Goal: Go to known website: Access a specific website the user already knows

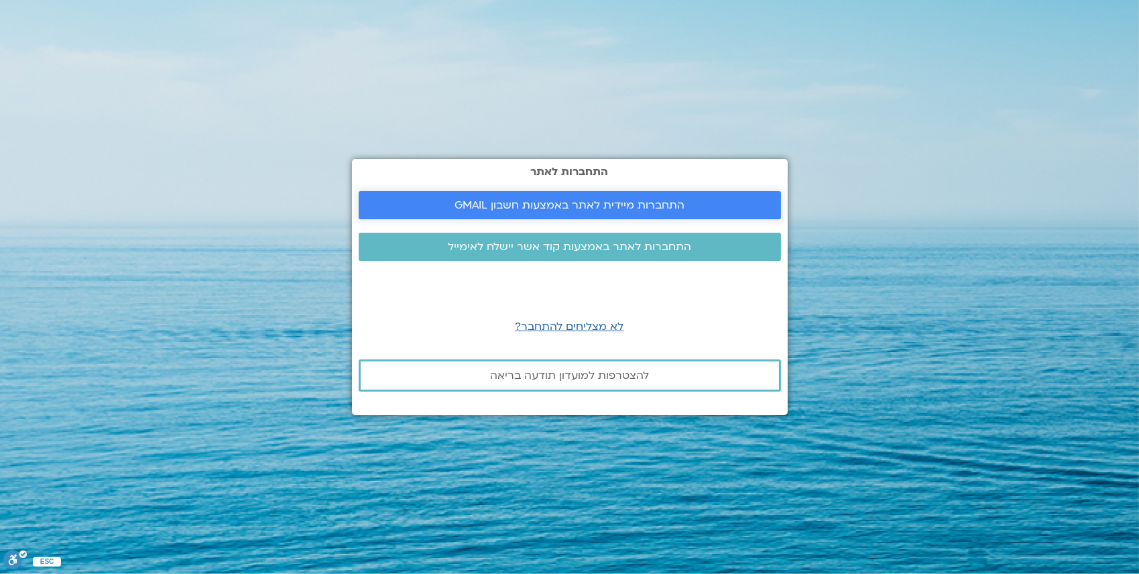
click at [531, 206] on span "התחברות מיידית לאתר באמצעות חשבון GMAIL" at bounding box center [570, 205] width 230 height 12
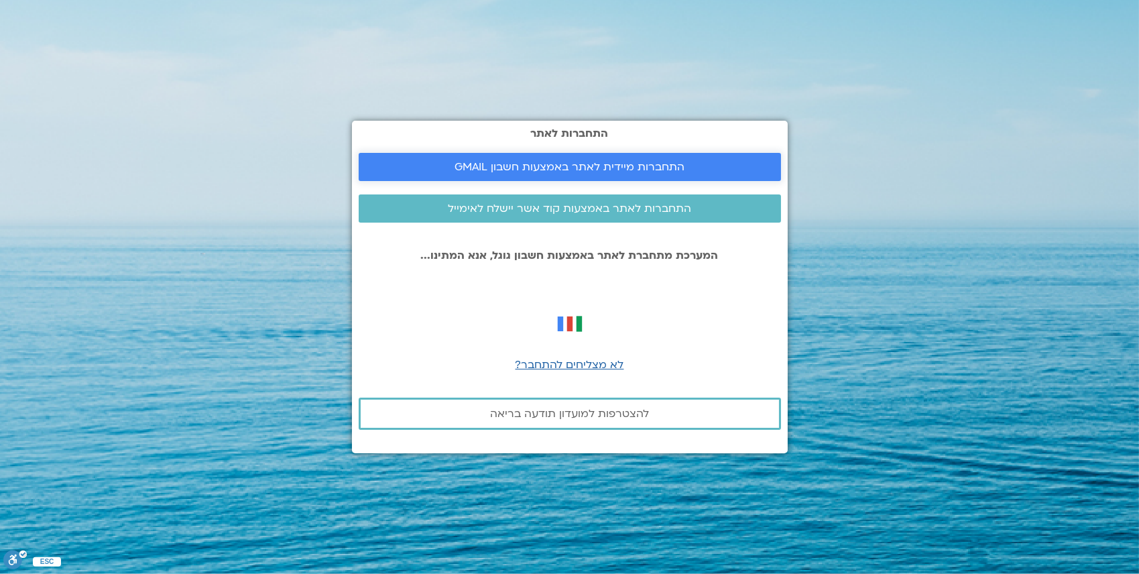
click at [569, 166] on span "התחברות מיידית לאתר באמצעות חשבון GMAIL" at bounding box center [570, 167] width 230 height 12
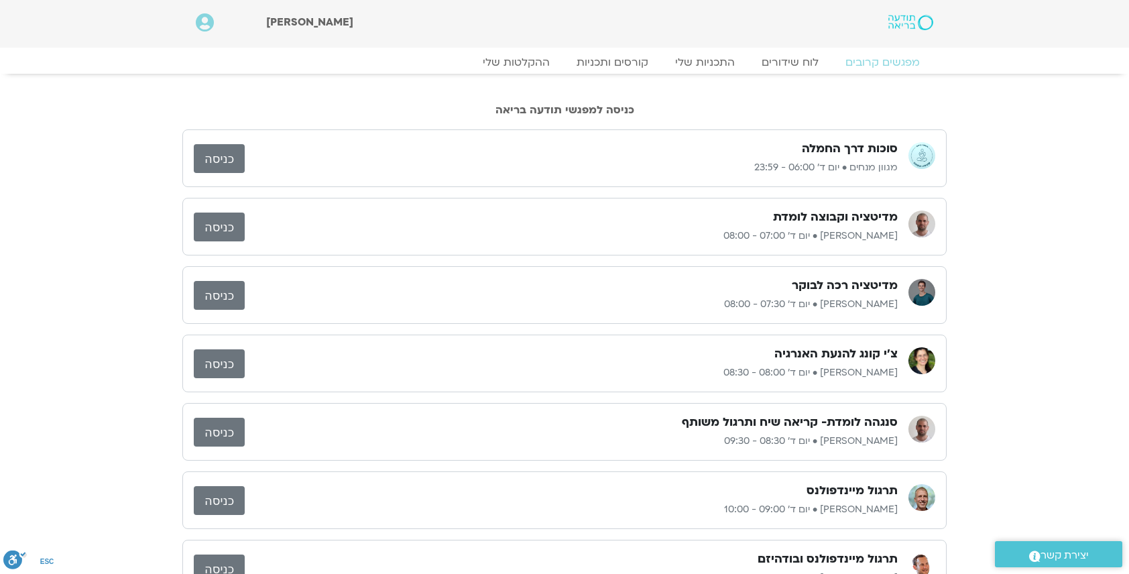
click at [219, 227] on link "כניסה" at bounding box center [219, 227] width 51 height 29
